Goal: Task Accomplishment & Management: Manage account settings

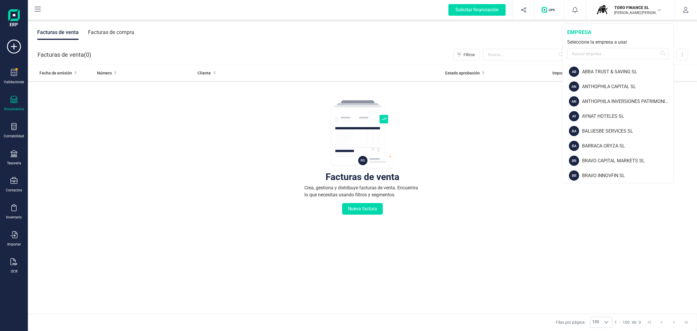
click at [583, 55] on input "text" at bounding box center [618, 54] width 102 height 12
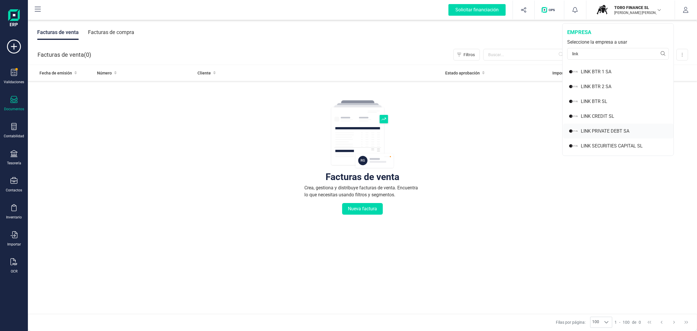
type input "link"
click at [593, 132] on div "LINK PRIVATE DEBT SA" at bounding box center [627, 130] width 93 height 7
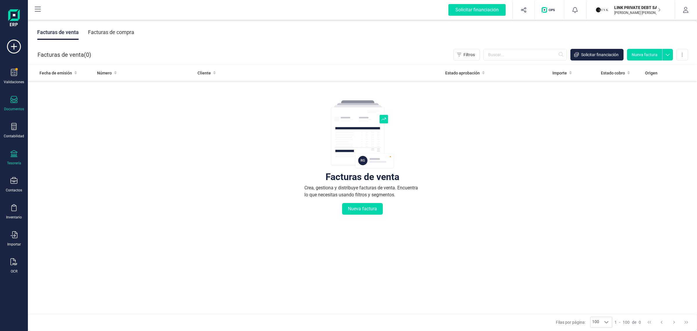
click at [17, 153] on icon at bounding box center [13, 153] width 7 height 7
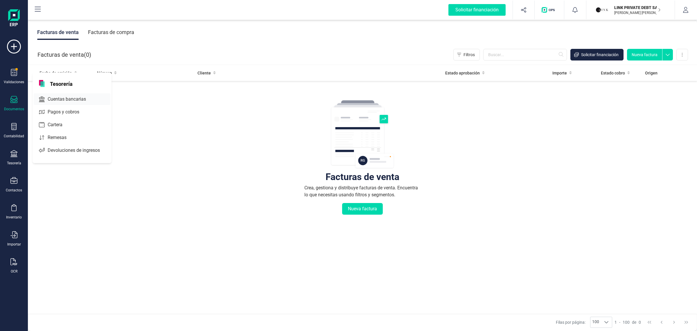
click at [82, 97] on span "Cuentas bancarias" at bounding box center [70, 99] width 51 height 7
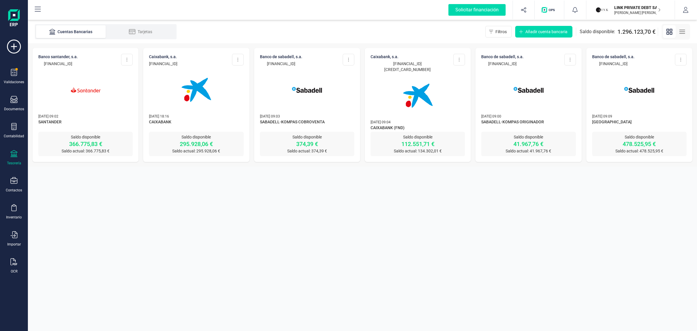
click at [518, 102] on img at bounding box center [528, 89] width 49 height 49
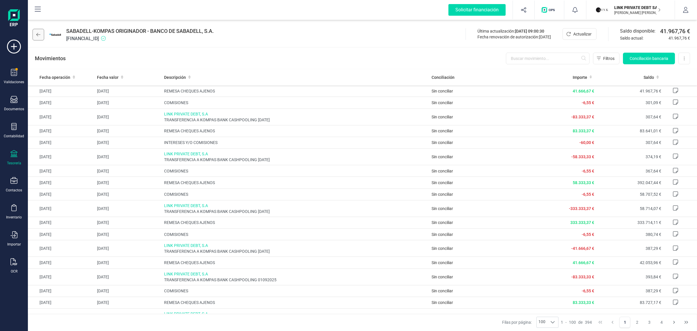
click at [39, 34] on icon at bounding box center [38, 34] width 4 height 5
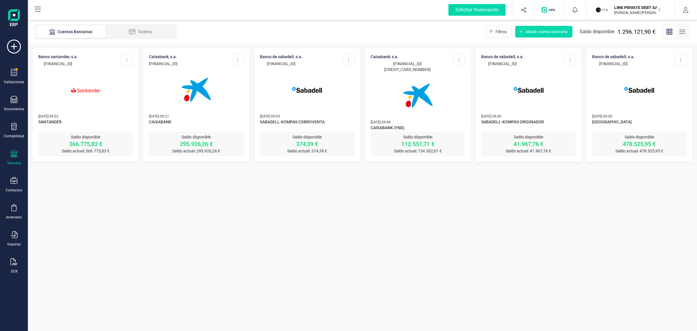
click at [650, 199] on section "Cuentas Bancarias Tarjetas Filtros Añadir cuenta bancaria Saldo disponible: 1.2…" at bounding box center [362, 175] width 669 height 310
click at [633, 202] on section "Cuentas Bancarias Tarjetas Filtros Añadir cuenta bancaria Saldo disponible: 1.2…" at bounding box center [362, 175] width 669 height 310
click at [71, 198] on section "Cuentas Bancarias Tarjetas Filtros Añadir cuenta bancaria Saldo disponible: 1.2…" at bounding box center [362, 175] width 669 height 310
